Goal: Task Accomplishment & Management: Manage account settings

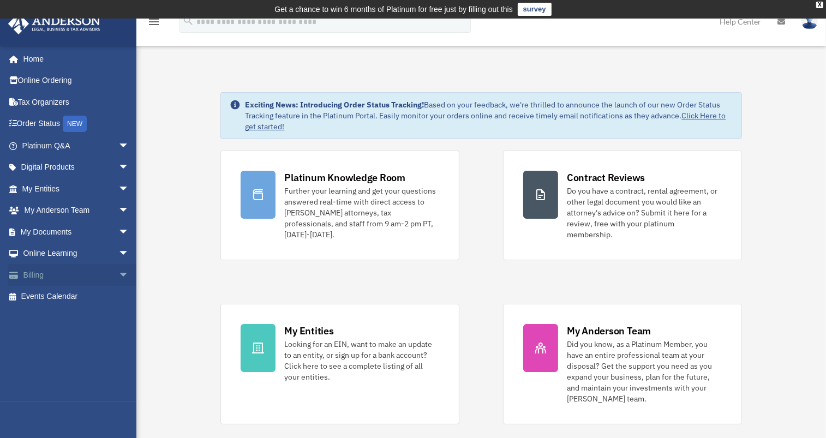
click at [39, 278] on link "Billing arrow_drop_down" at bounding box center [77, 275] width 138 height 22
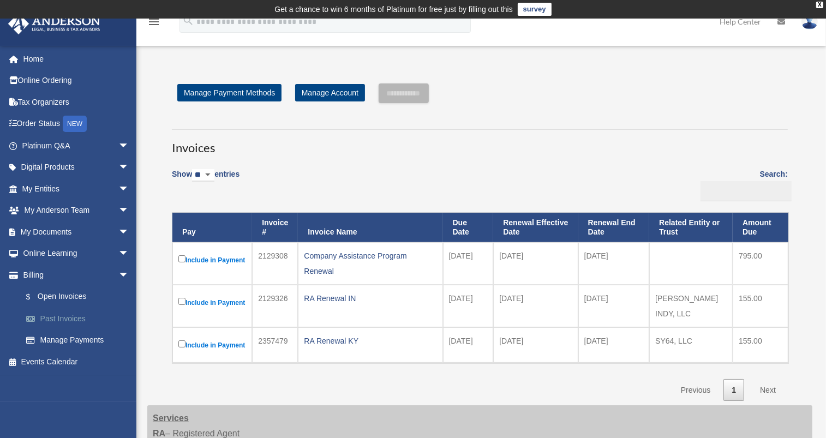
click at [66, 318] on link "Past Invoices" at bounding box center [80, 319] width 130 height 22
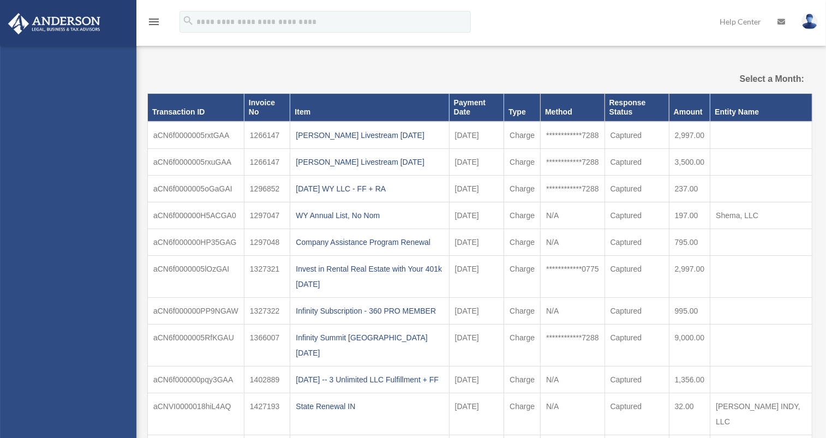
select select
